Goal: Task Accomplishment & Management: Use online tool/utility

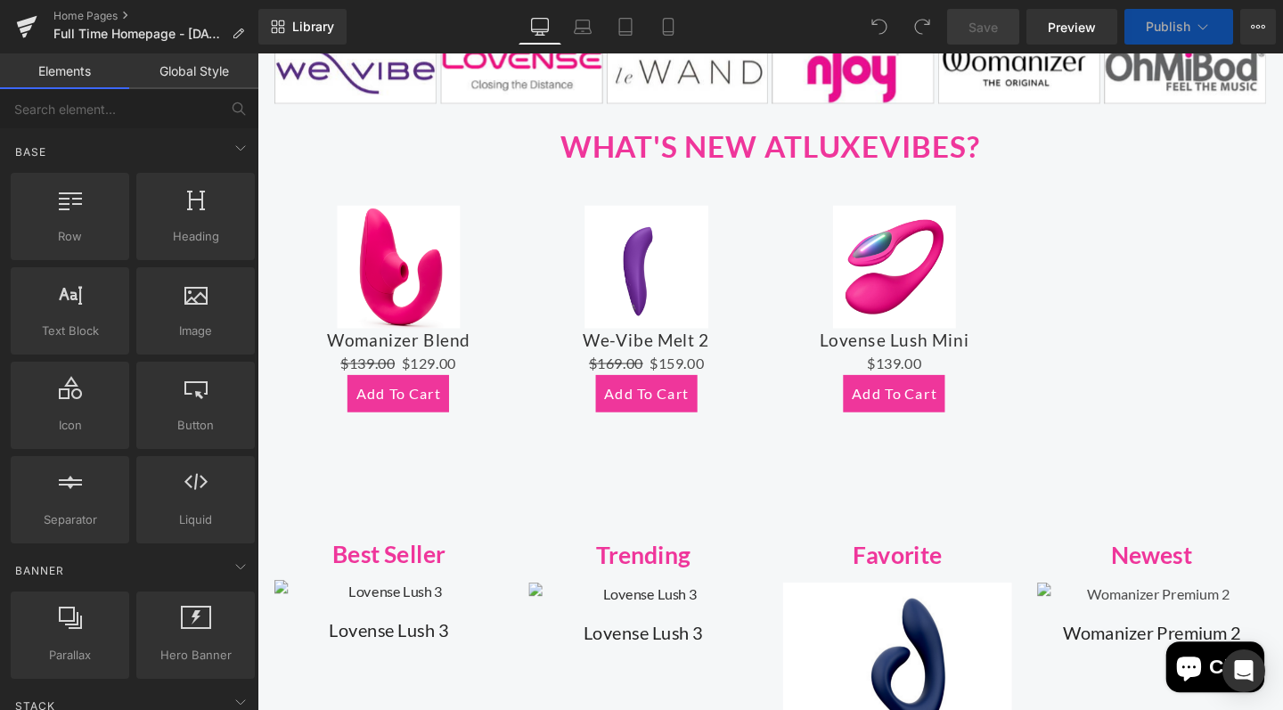
scroll to position [757, 0]
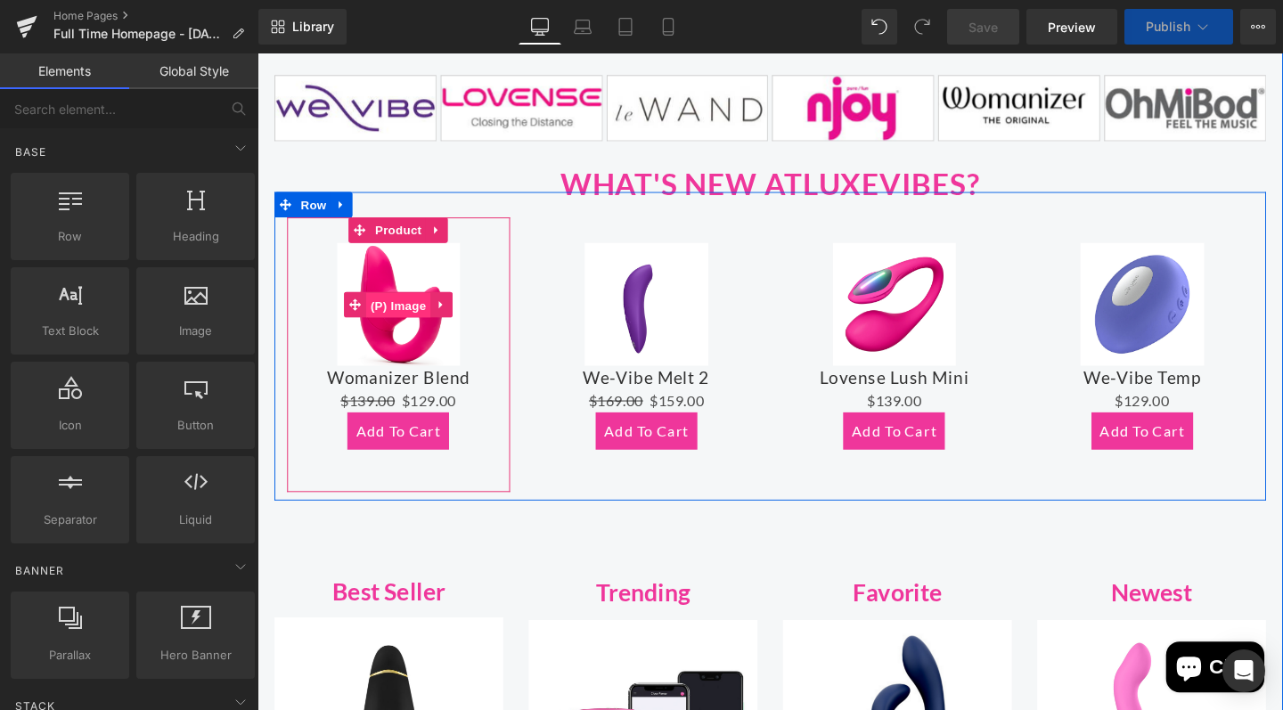
click at [386, 306] on span "(P) Image" at bounding box center [405, 319] width 68 height 27
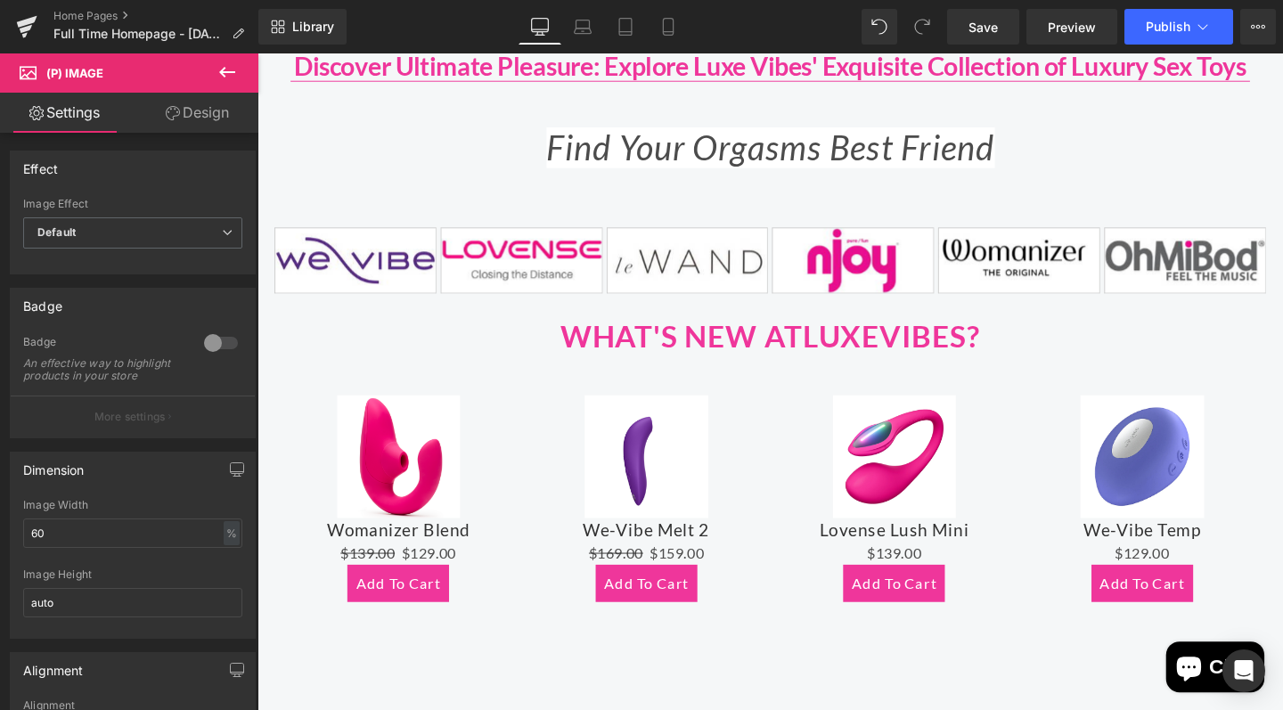
scroll to position [477, 0]
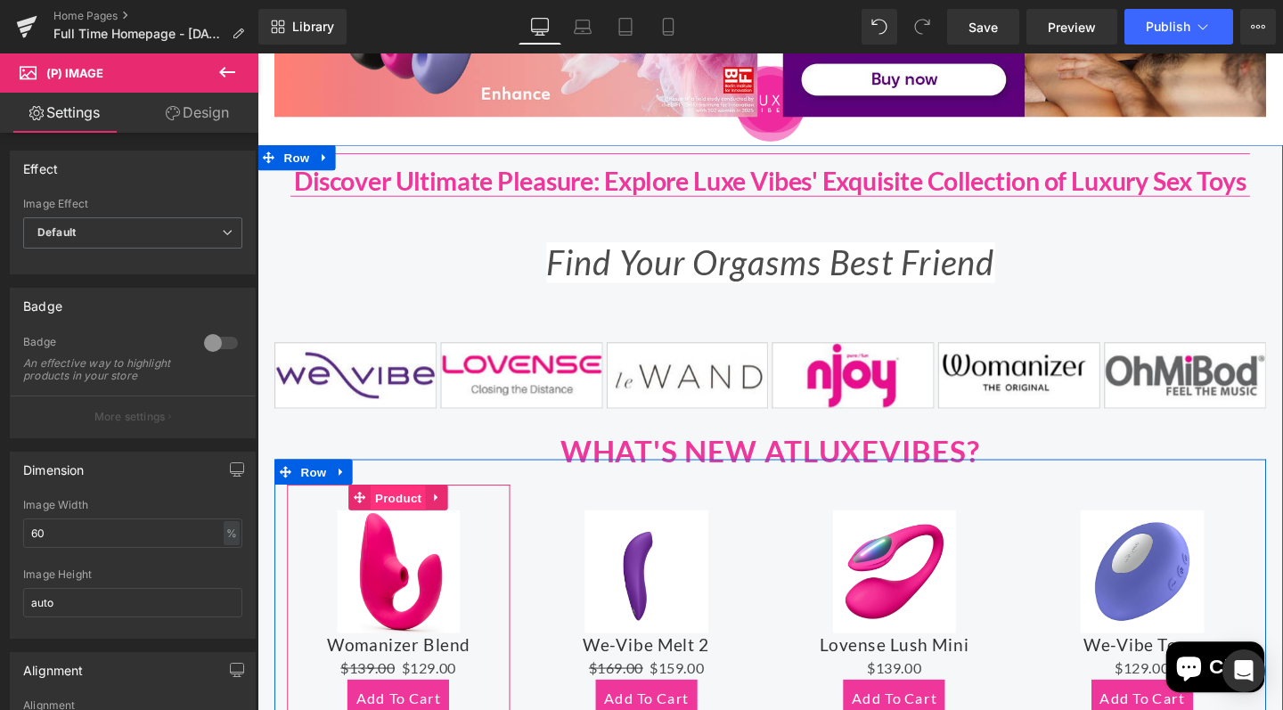
click at [402, 516] on span "Product" at bounding box center [406, 521] width 58 height 27
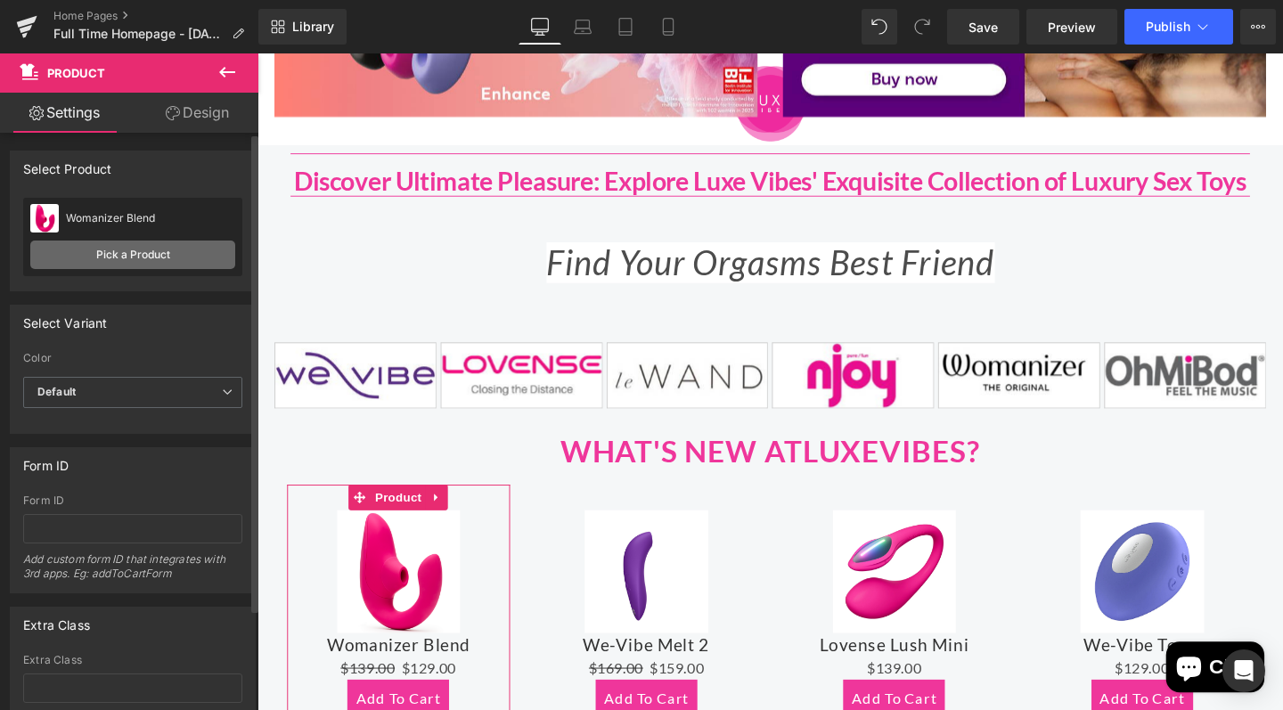
click at [162, 257] on link "Pick a Product" at bounding box center [132, 254] width 205 height 29
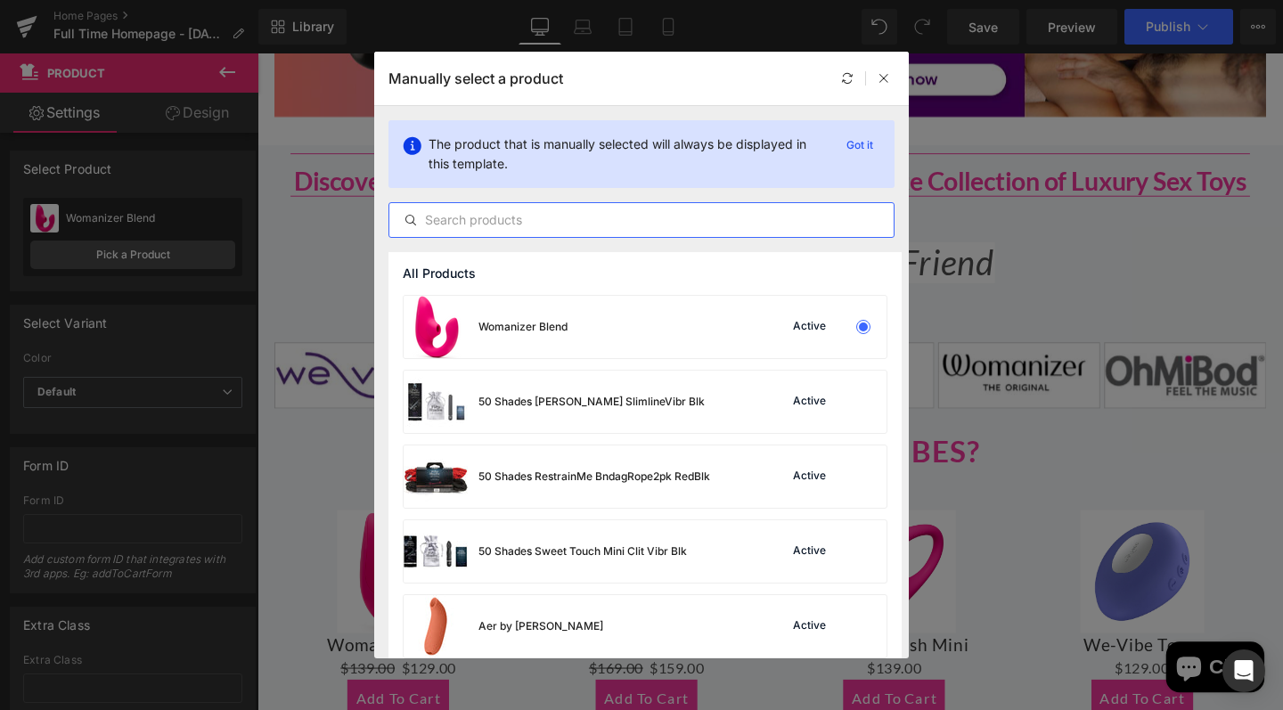
click at [504, 220] on input "text" at bounding box center [641, 219] width 504 height 21
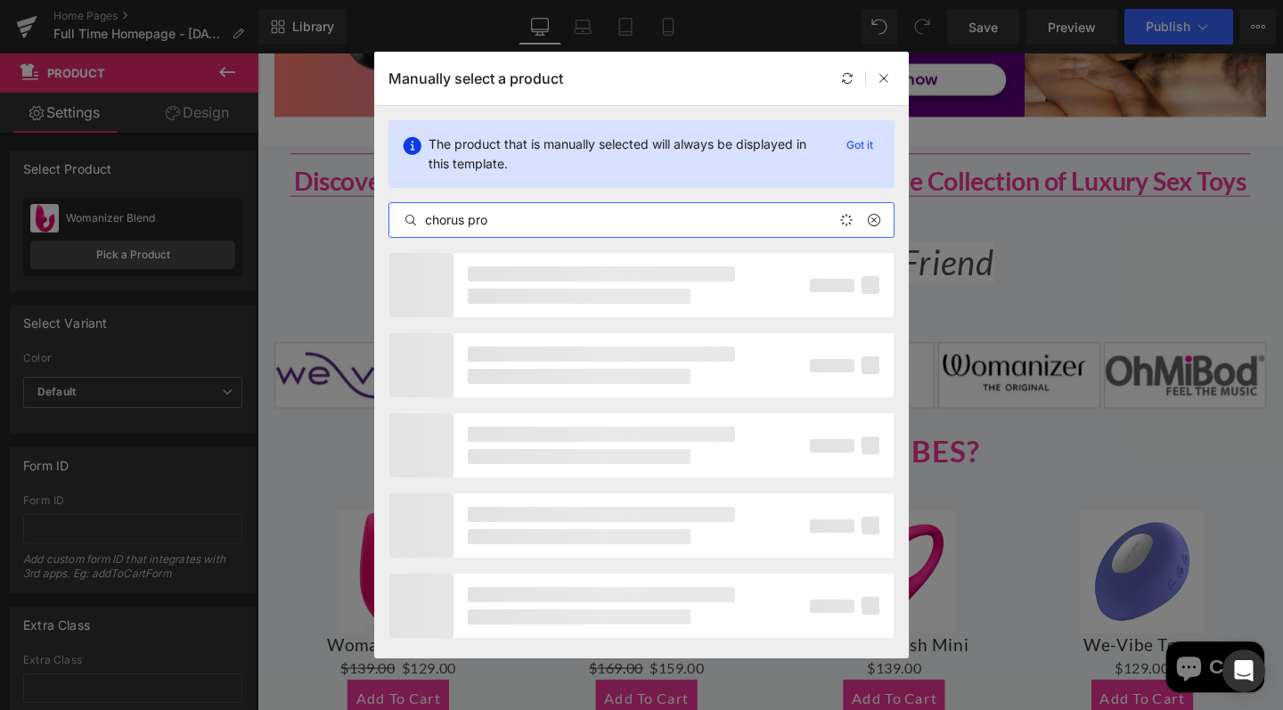
type input "chorus pro"
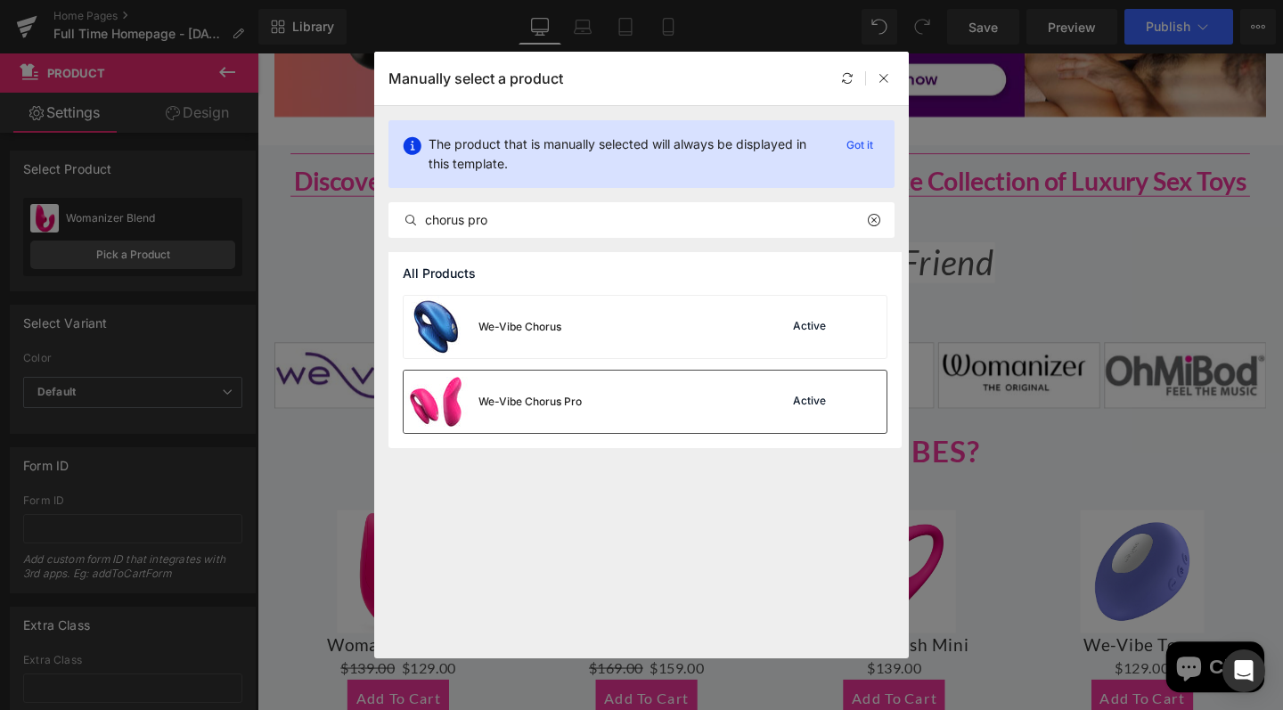
click at [500, 396] on div "We-Vibe Chorus Pro" at bounding box center [529, 402] width 103 height 16
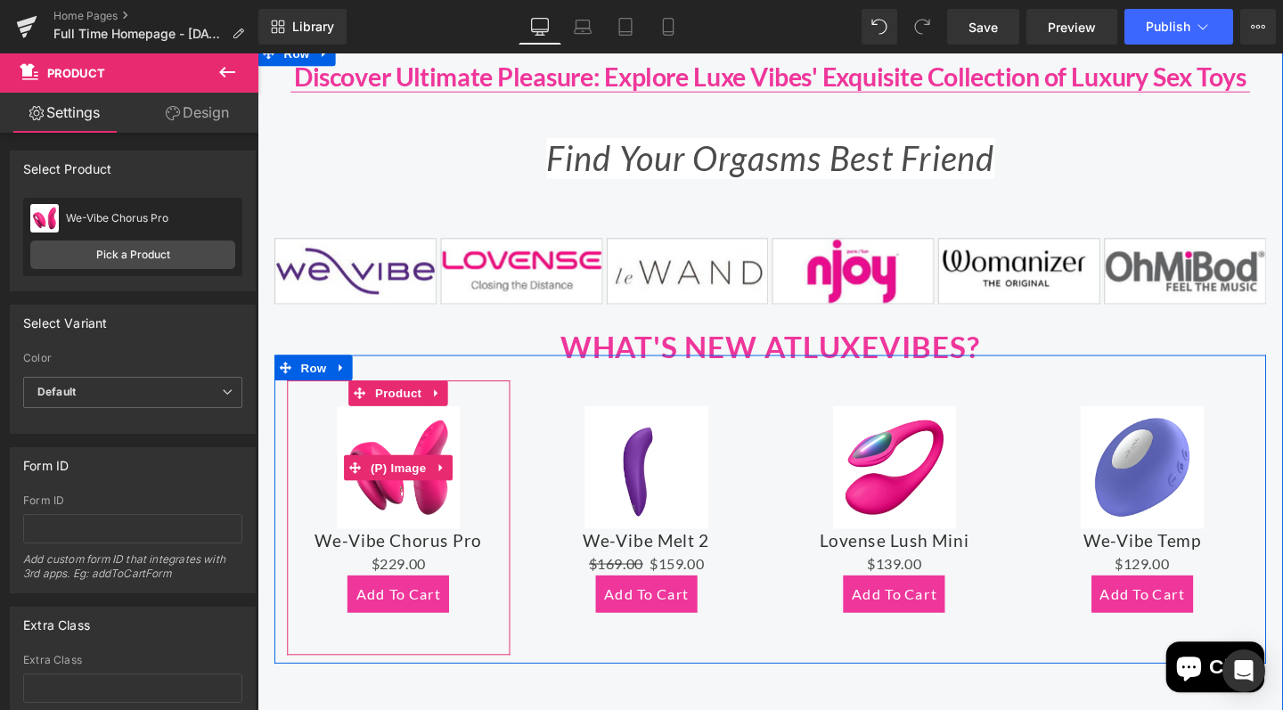
scroll to position [589, 0]
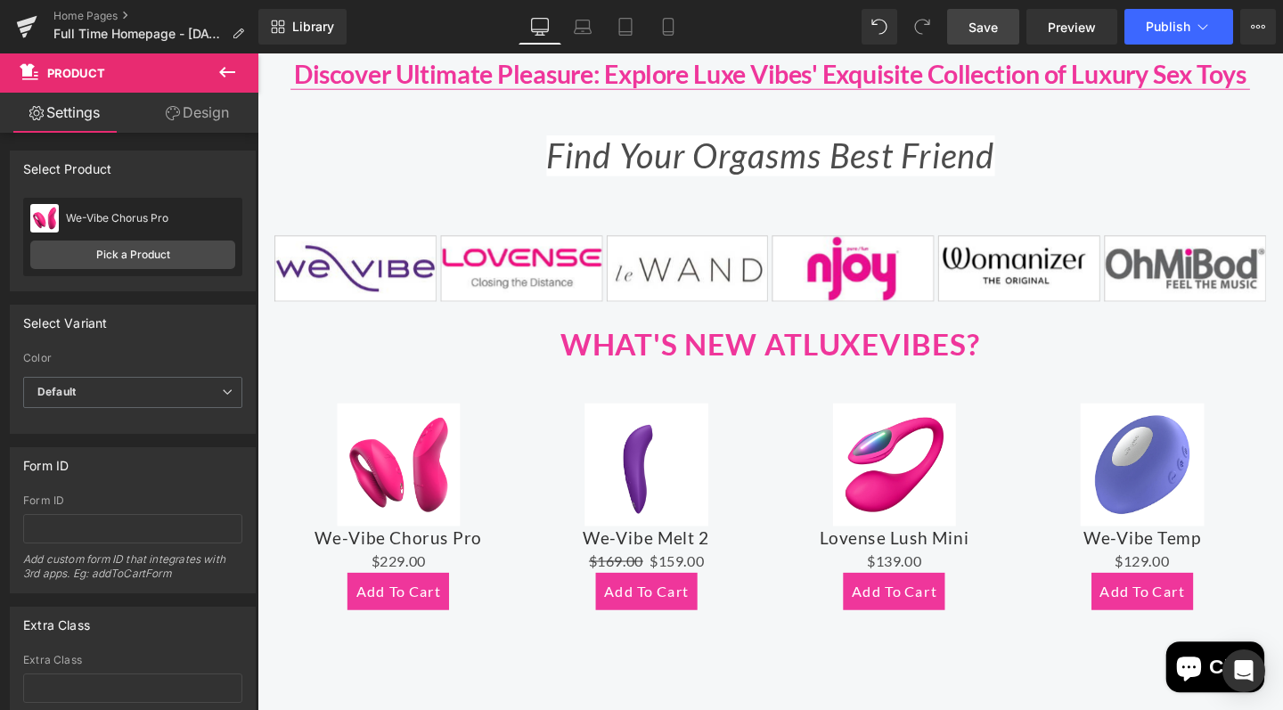
click at [988, 26] on span "Save" at bounding box center [982, 27] width 29 height 19
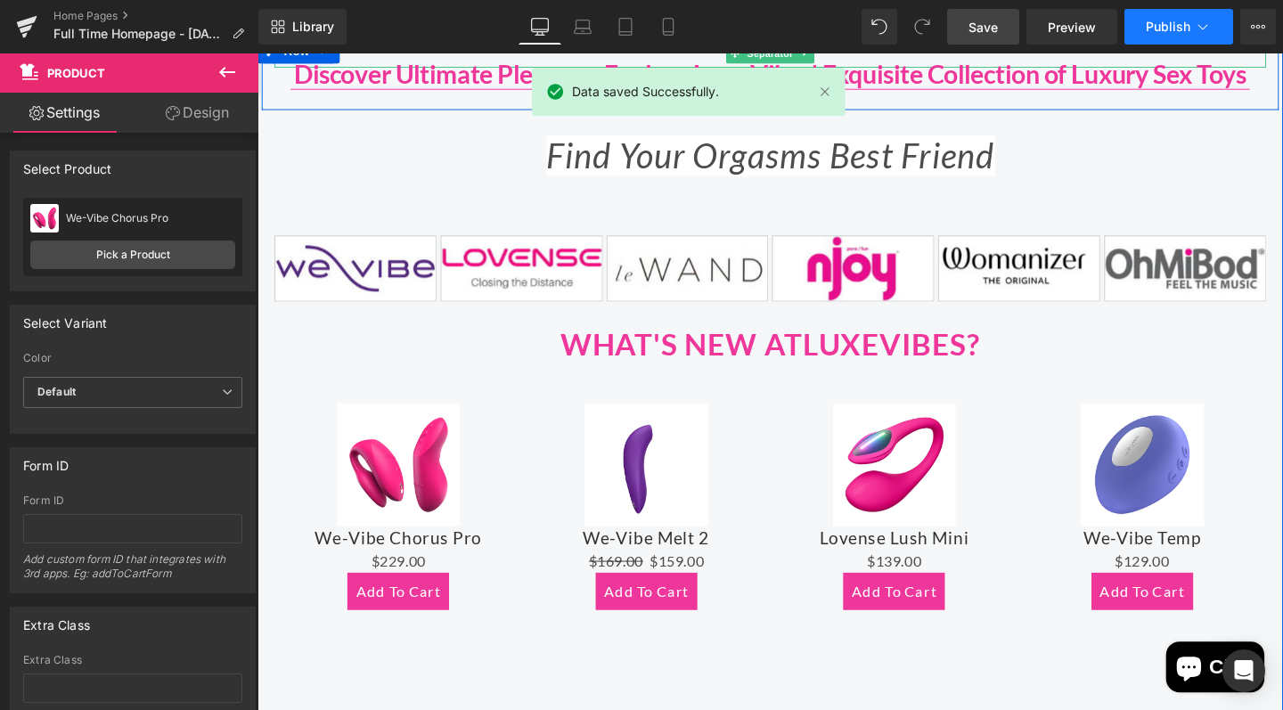
click at [1171, 29] on span "Publish" at bounding box center [1167, 27] width 45 height 14
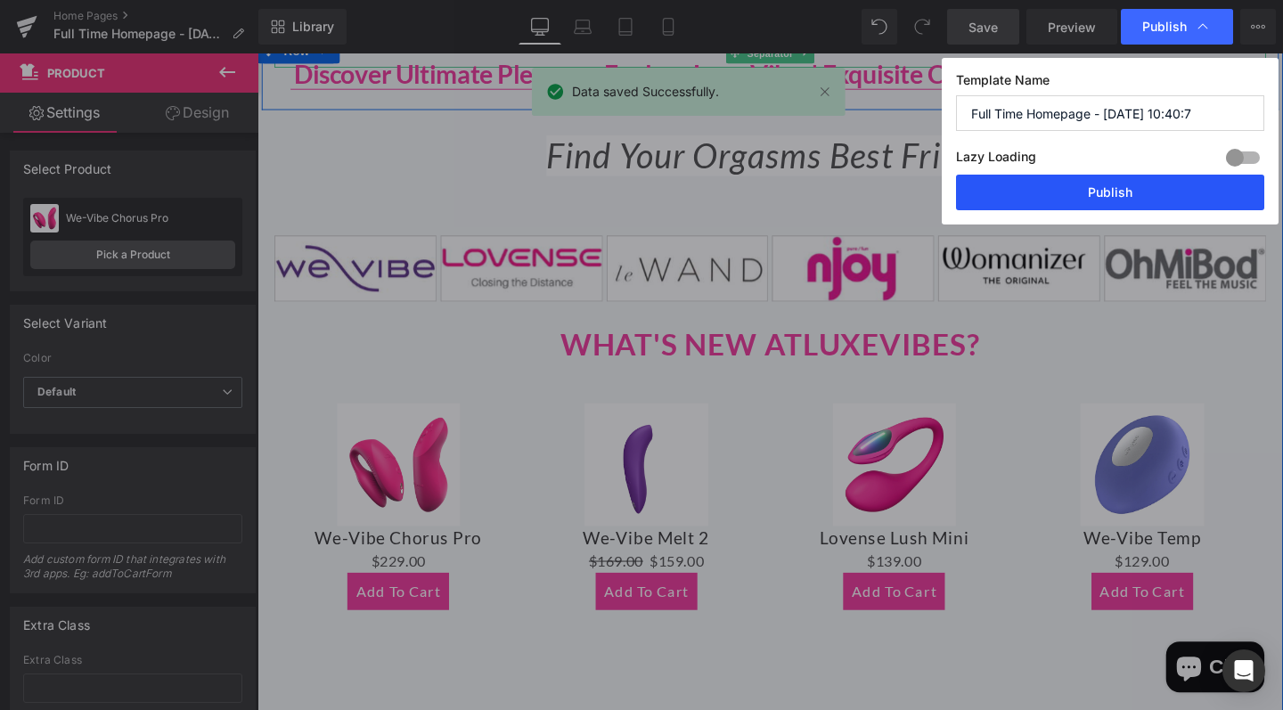
click at [1103, 194] on button "Publish" at bounding box center [1110, 193] width 308 height 36
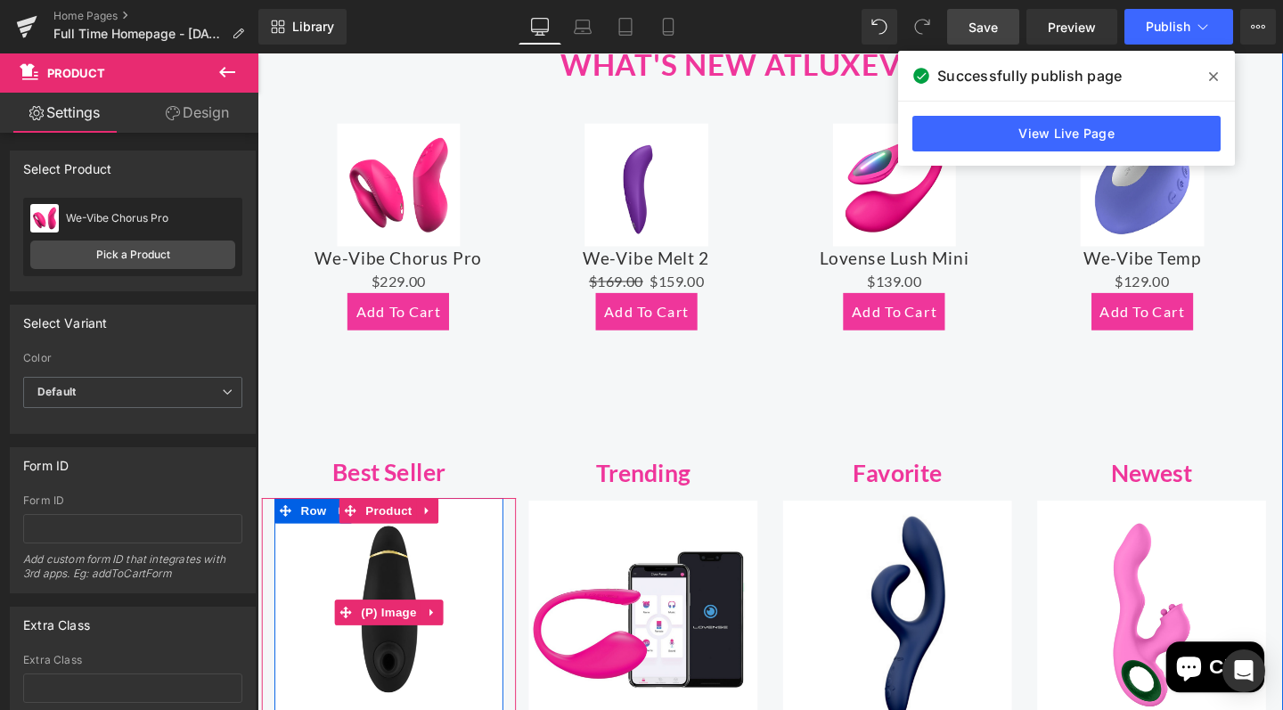
scroll to position [823, 0]
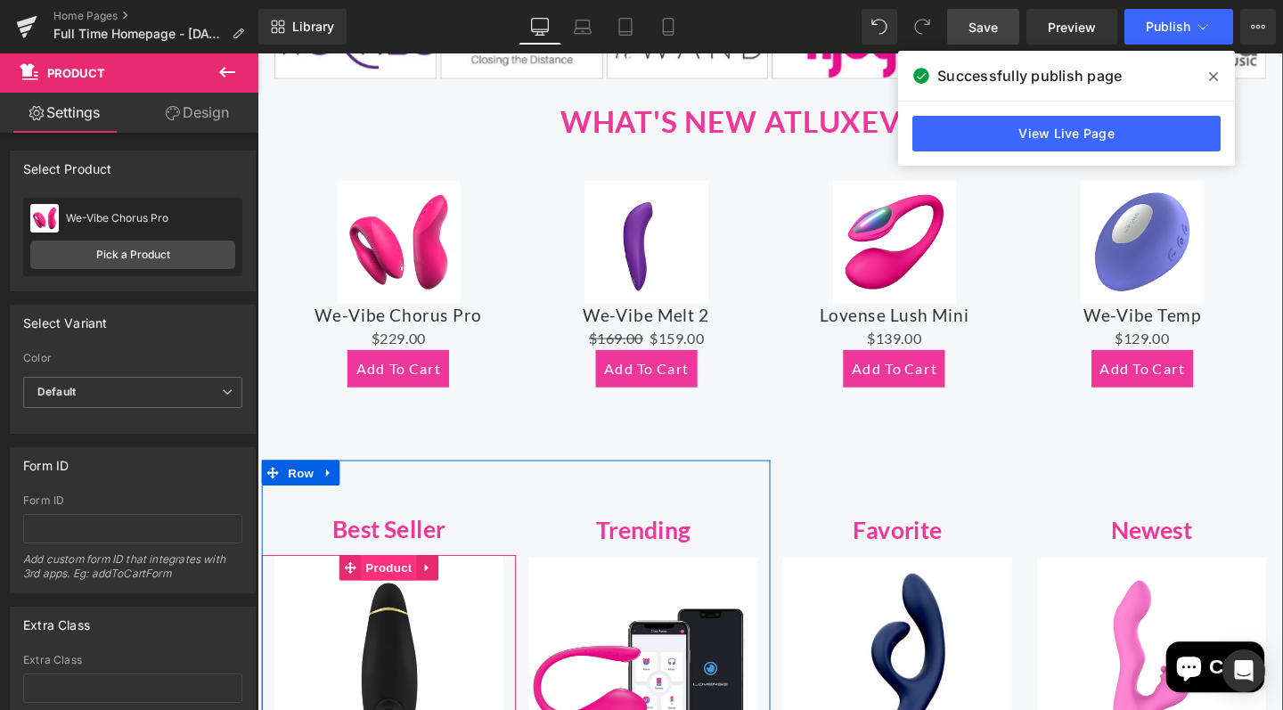
click at [387, 597] on span "Product" at bounding box center [396, 594] width 58 height 27
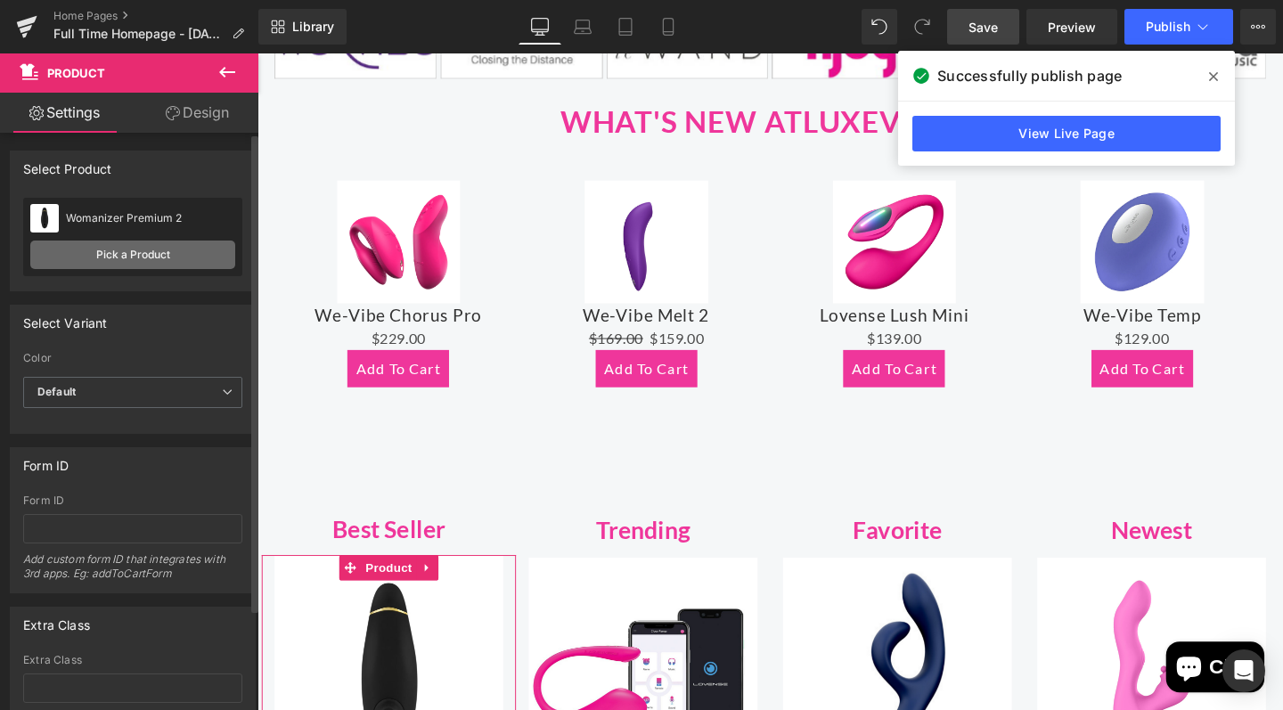
click at [150, 259] on link "Pick a Product" at bounding box center [132, 254] width 205 height 29
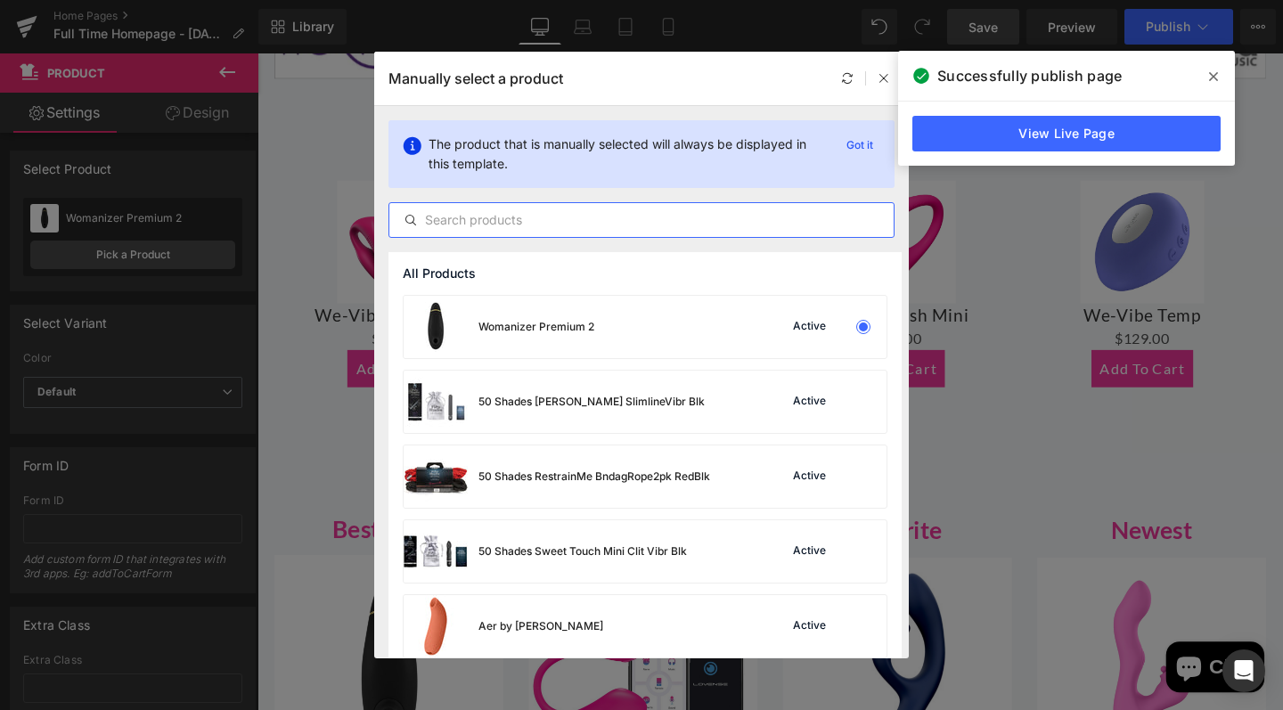
click at [498, 216] on input "text" at bounding box center [641, 219] width 504 height 21
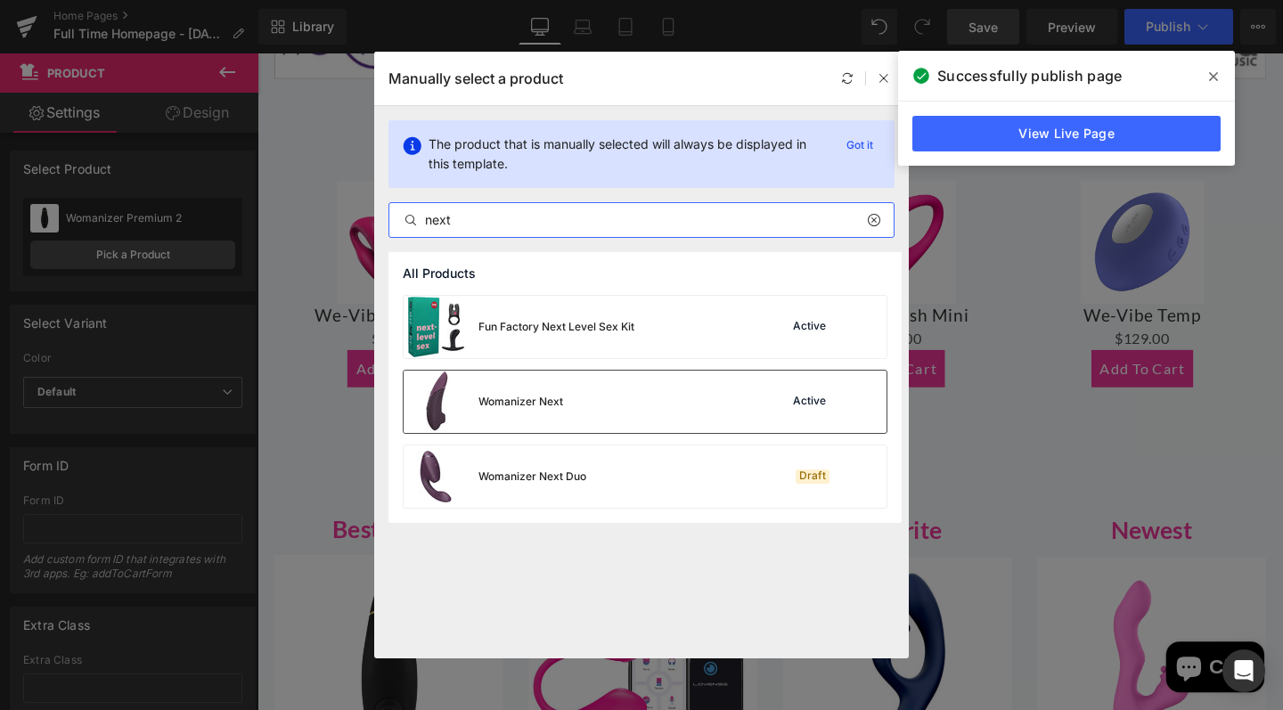
type input "next"
click at [541, 403] on div "Womanizer Next" at bounding box center [520, 402] width 85 height 16
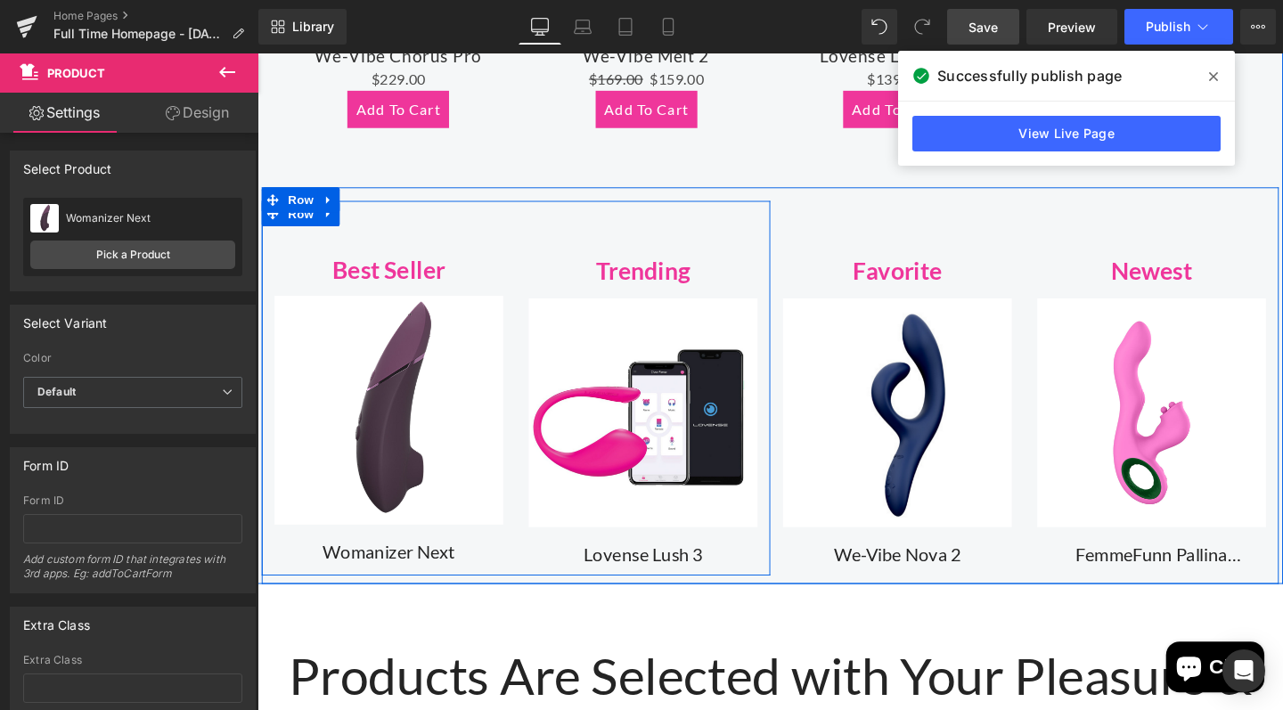
scroll to position [1121, 0]
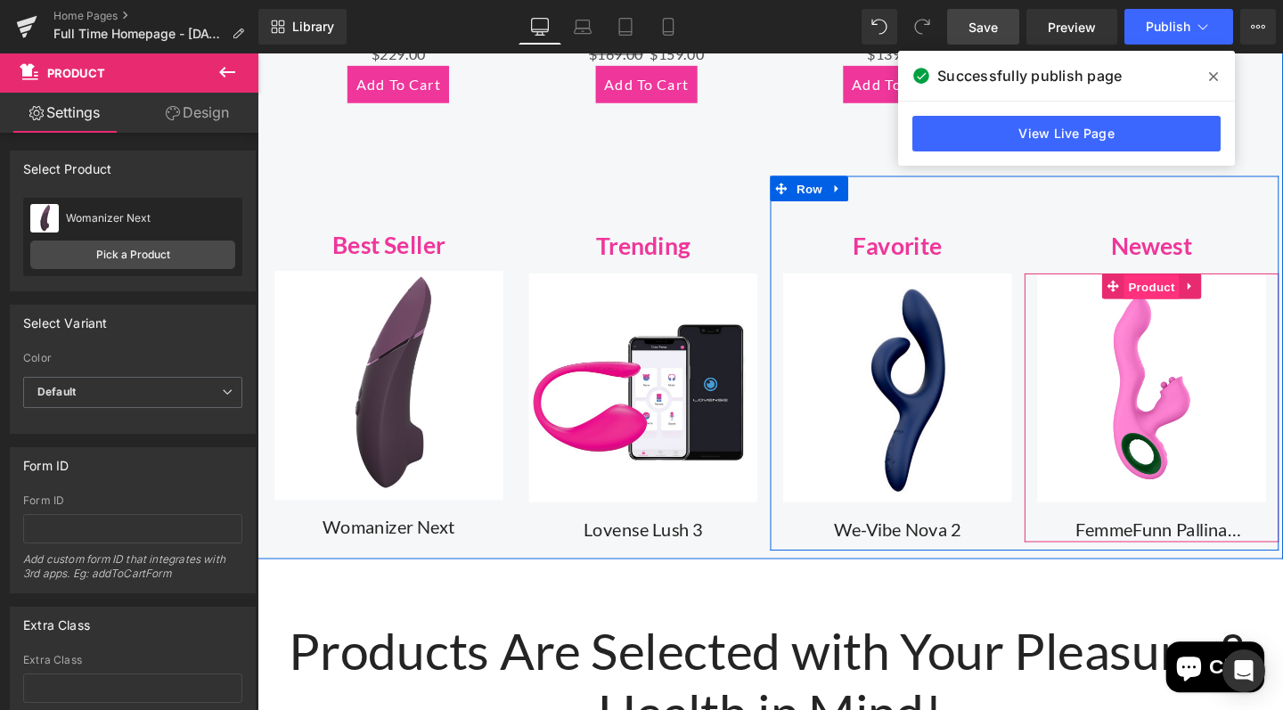
click at [1194, 290] on span "Product" at bounding box center [1198, 299] width 58 height 27
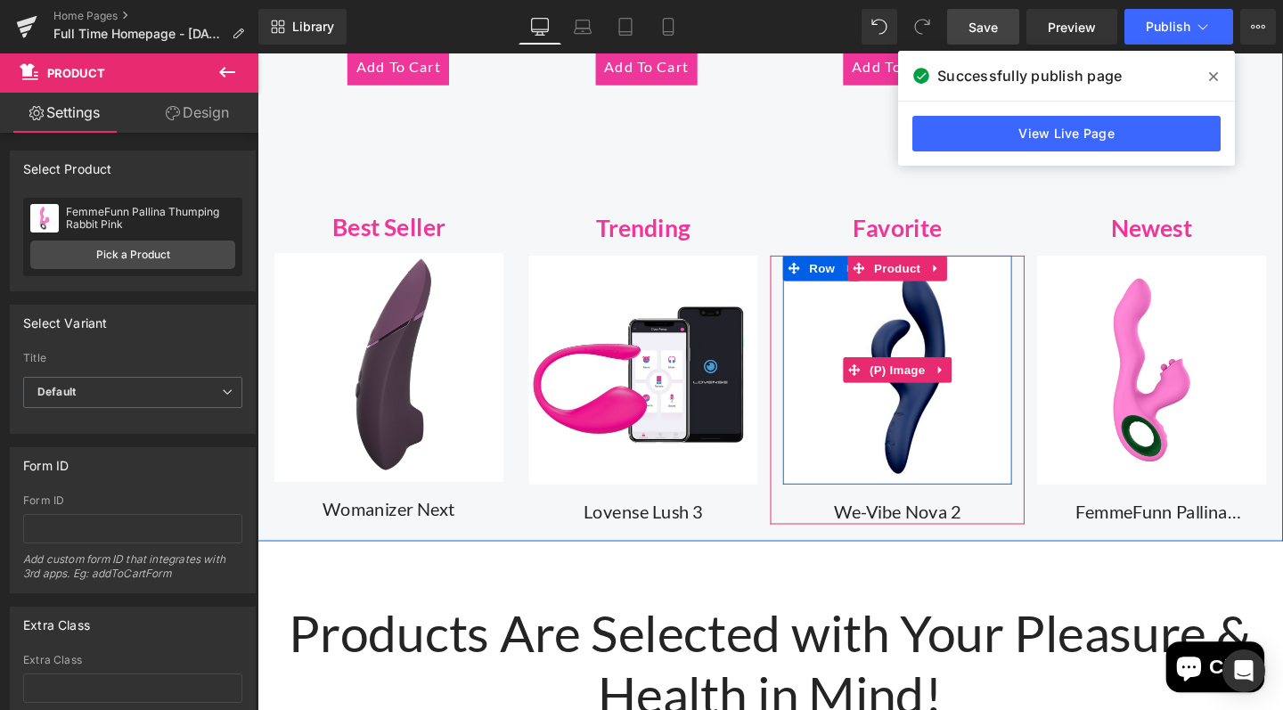
scroll to position [1035, 0]
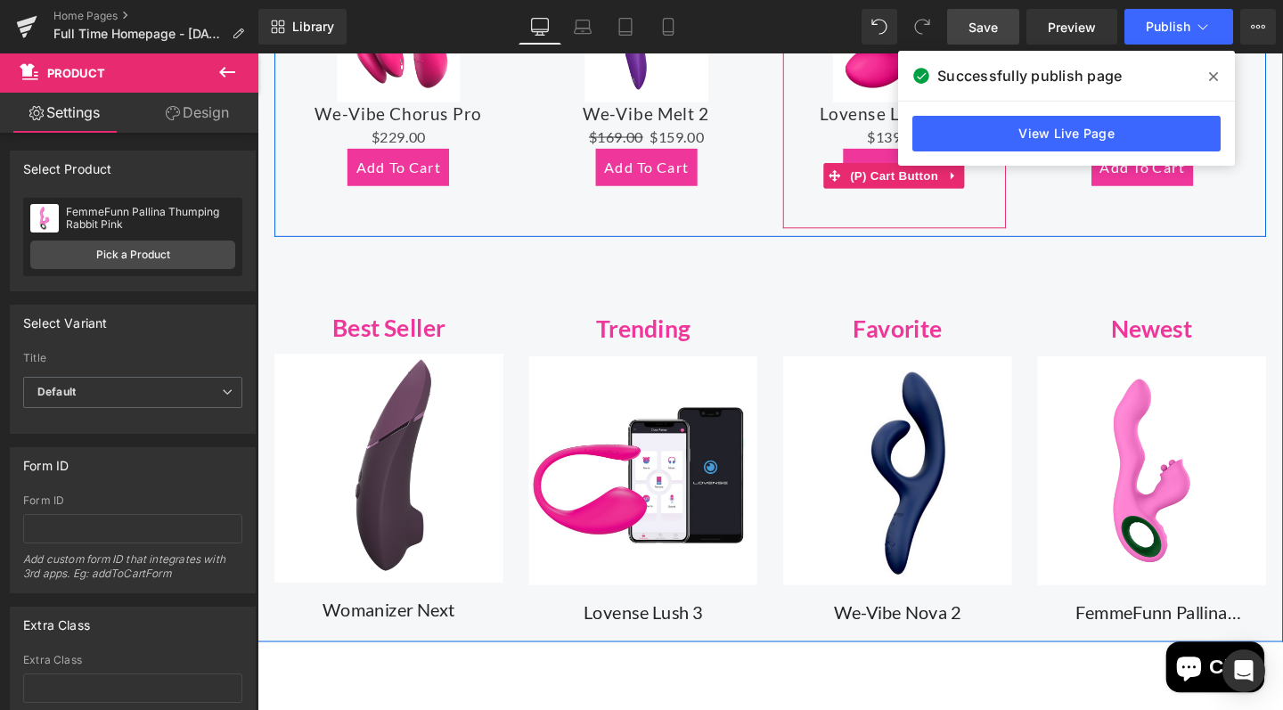
click at [966, 34] on link "Save" at bounding box center [983, 27] width 72 height 36
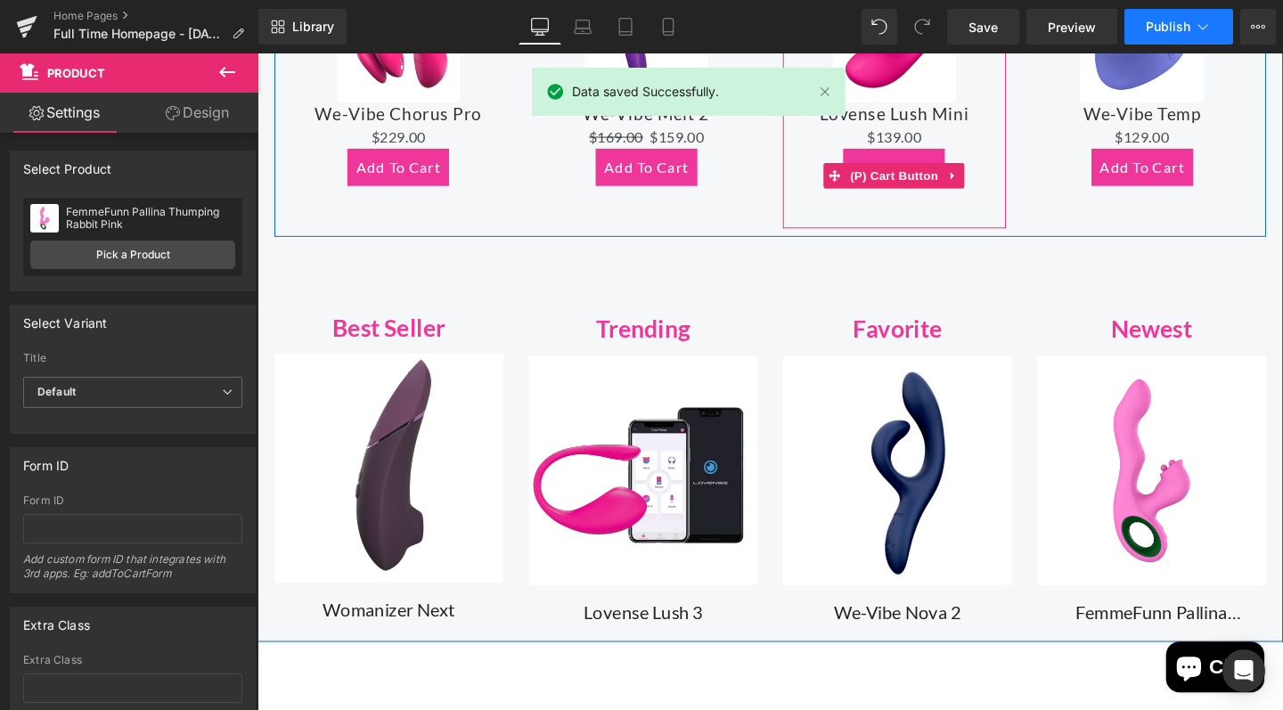
click at [1169, 24] on span "Publish" at bounding box center [1167, 27] width 45 height 14
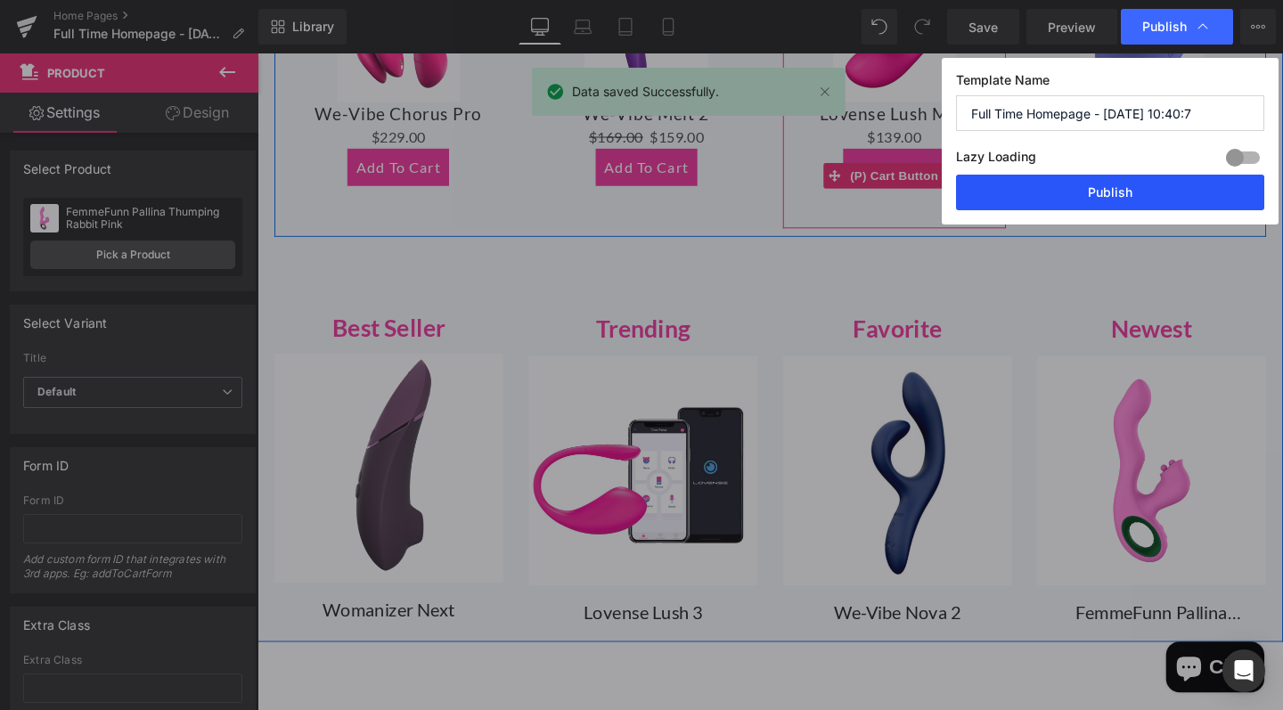
click at [1071, 198] on button "Publish" at bounding box center [1110, 193] width 308 height 36
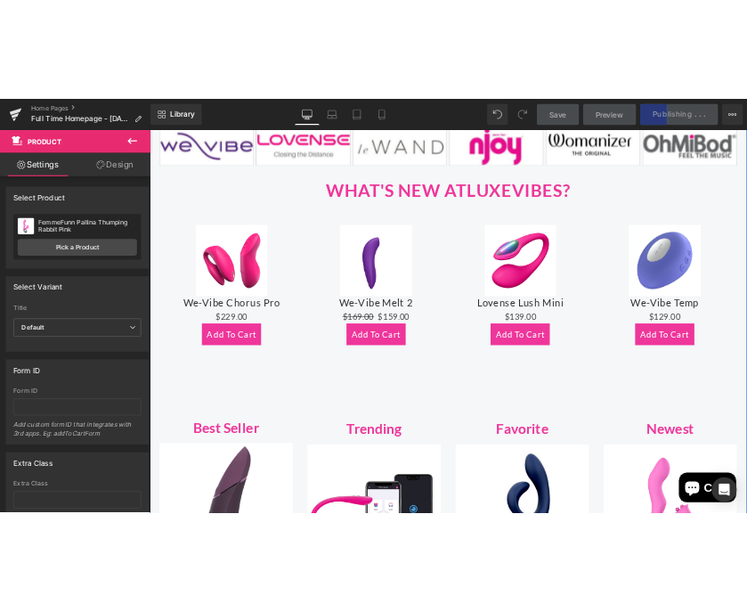
scroll to position [781, 0]
